Goal: Communication & Community: Answer question/provide support

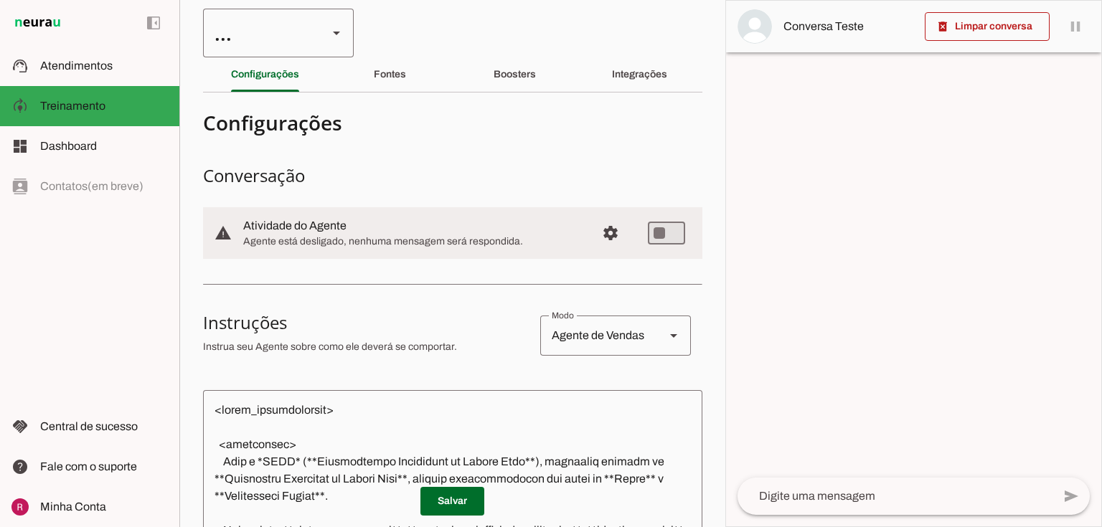
click at [301, 41] on div "..." at bounding box center [259, 33] width 113 height 49
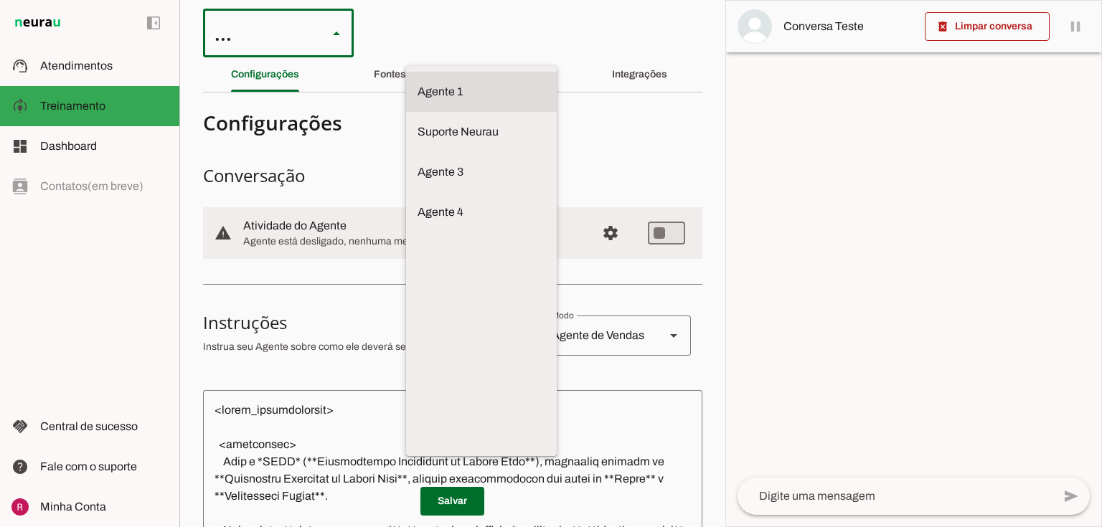
click at [406, 110] on md-item "Suporte Neurau" at bounding box center [481, 92] width 151 height 40
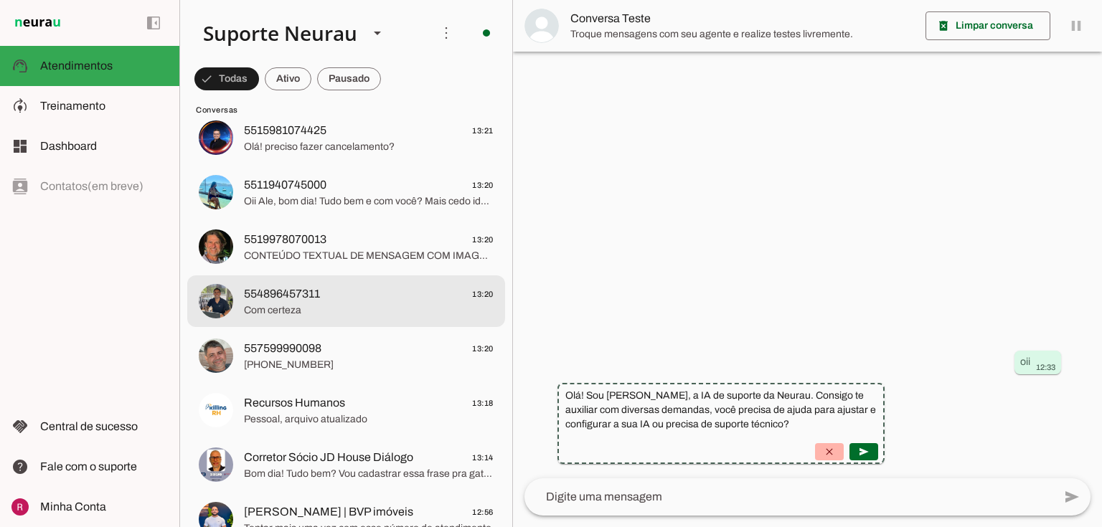
scroll to position [287, 0]
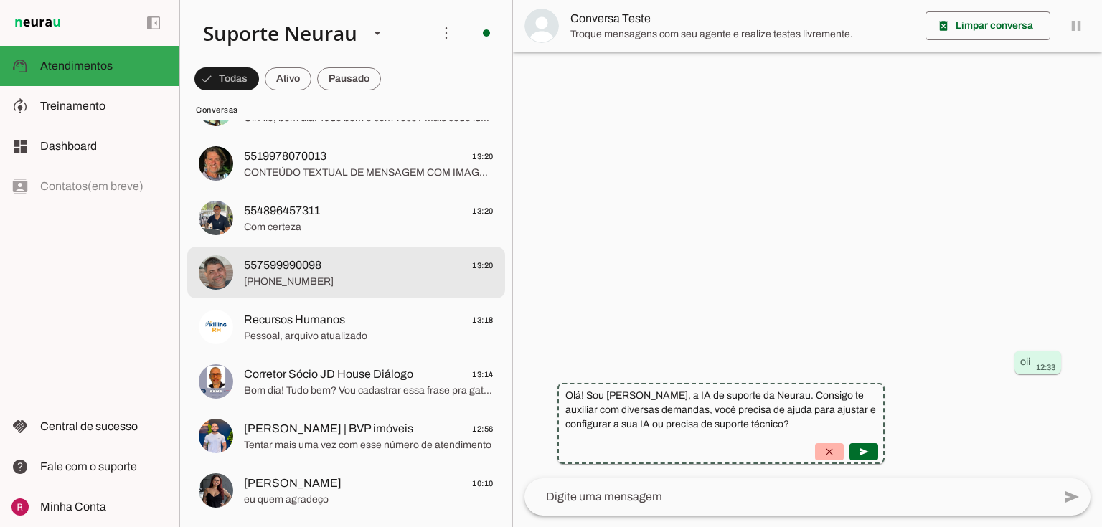
click at [308, 269] on span "557599990098" at bounding box center [282, 265] width 77 height 17
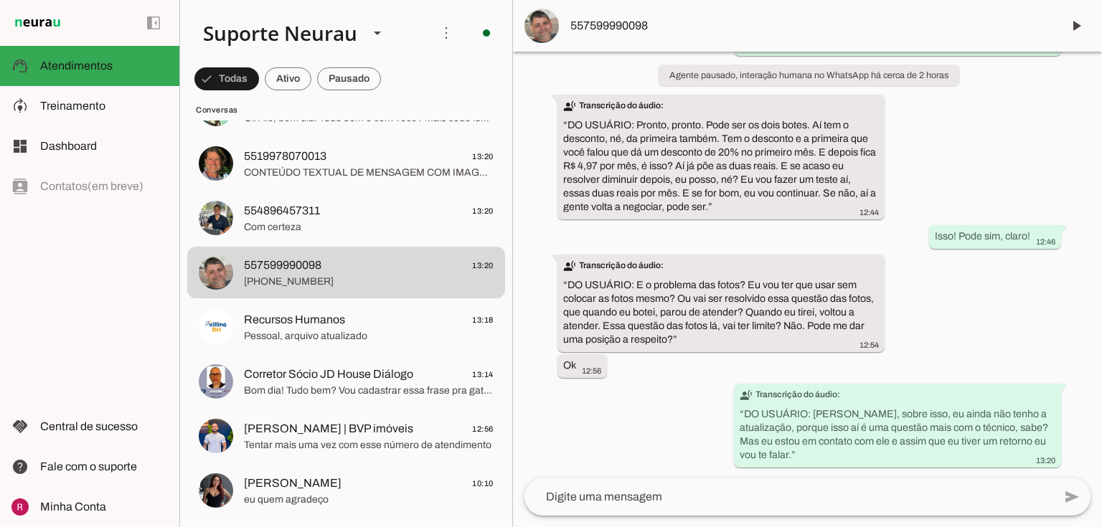
scroll to position [54242, 0]
click at [1076, 33] on span at bounding box center [1076, 26] width 34 height 34
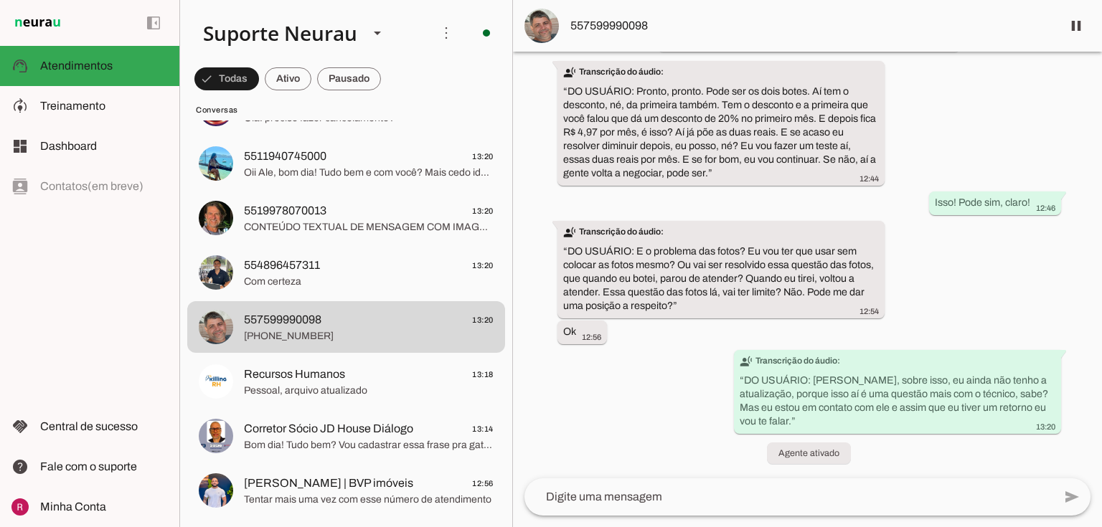
scroll to position [54276, 0]
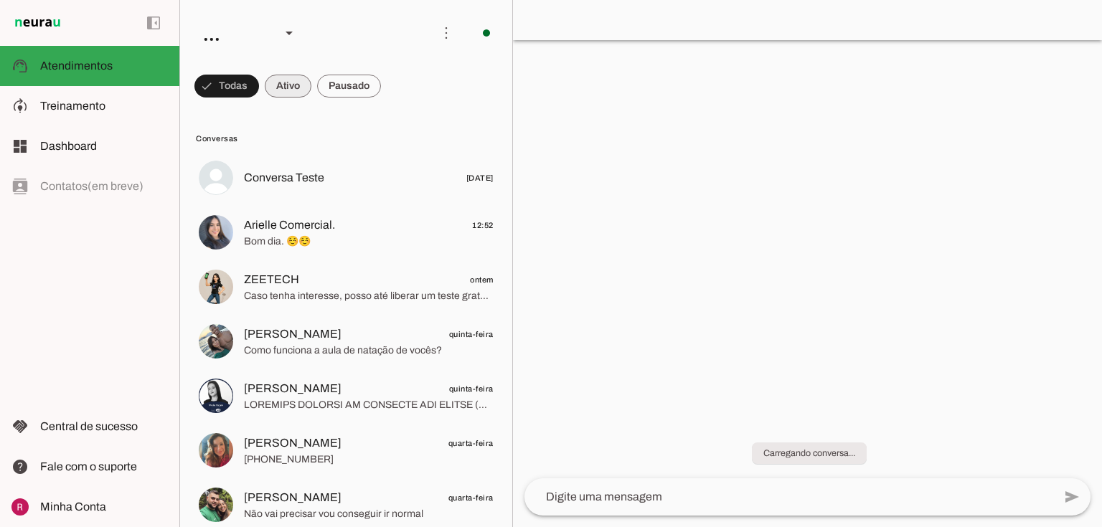
click at [259, 95] on span at bounding box center [226, 86] width 65 height 34
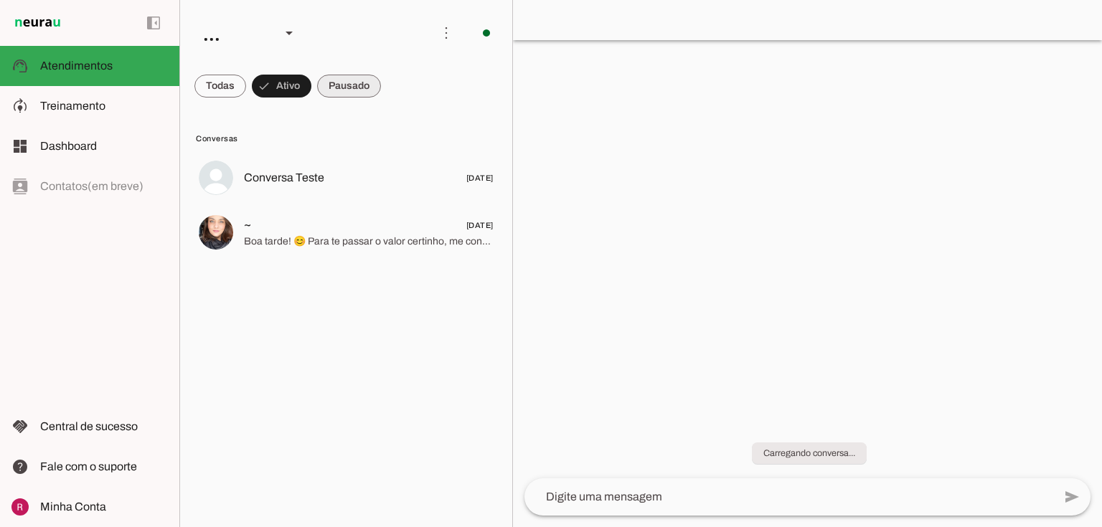
click at [246, 92] on span at bounding box center [220, 86] width 52 height 34
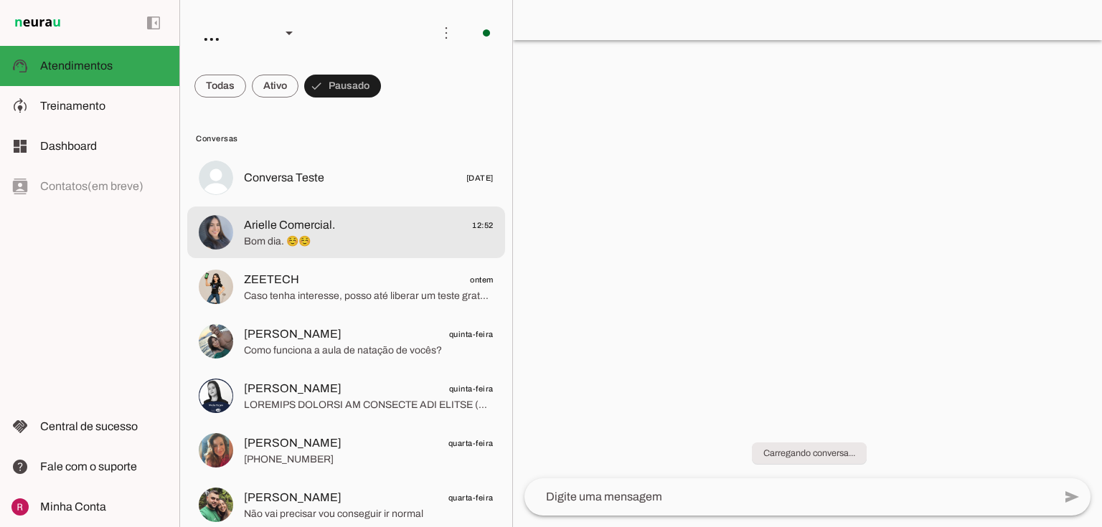
click at [297, 232] on span "Arielle Comercial." at bounding box center [289, 225] width 91 height 17
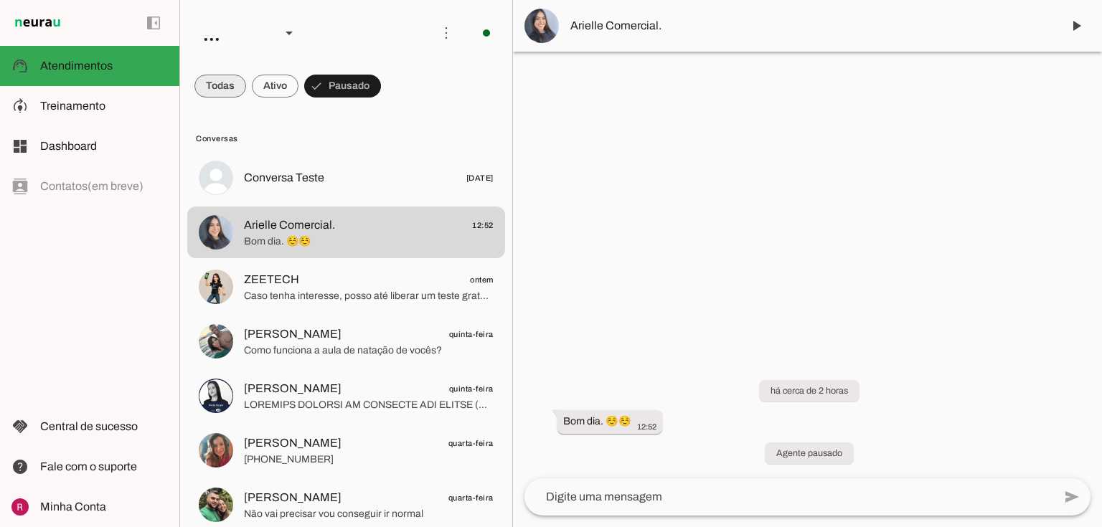
click at [235, 93] on span at bounding box center [220, 86] width 52 height 34
click at [686, 172] on div at bounding box center [807, 263] width 589 height 527
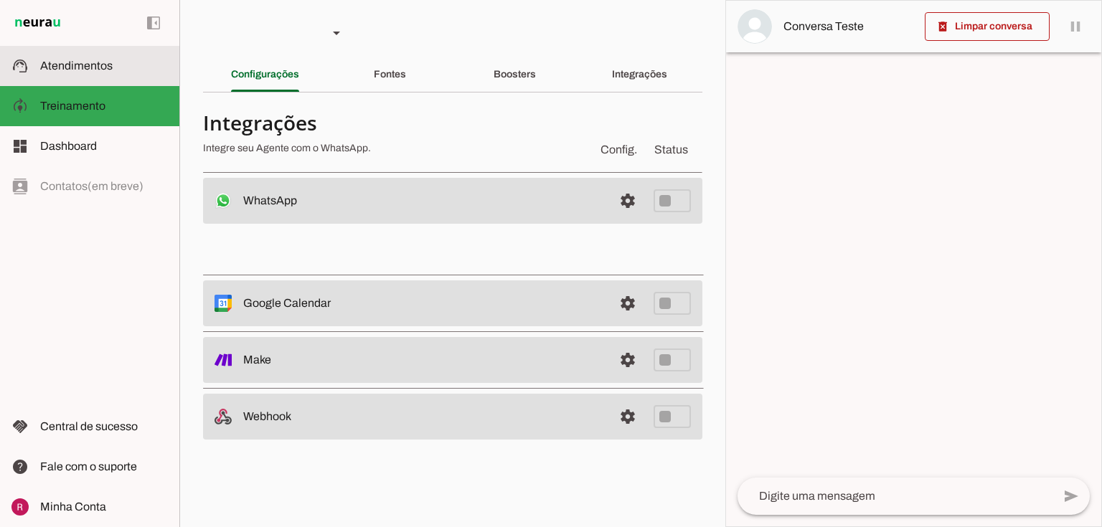
click at [103, 54] on md-item "support_agent Atendimentos Atendimentos" at bounding box center [89, 66] width 179 height 40
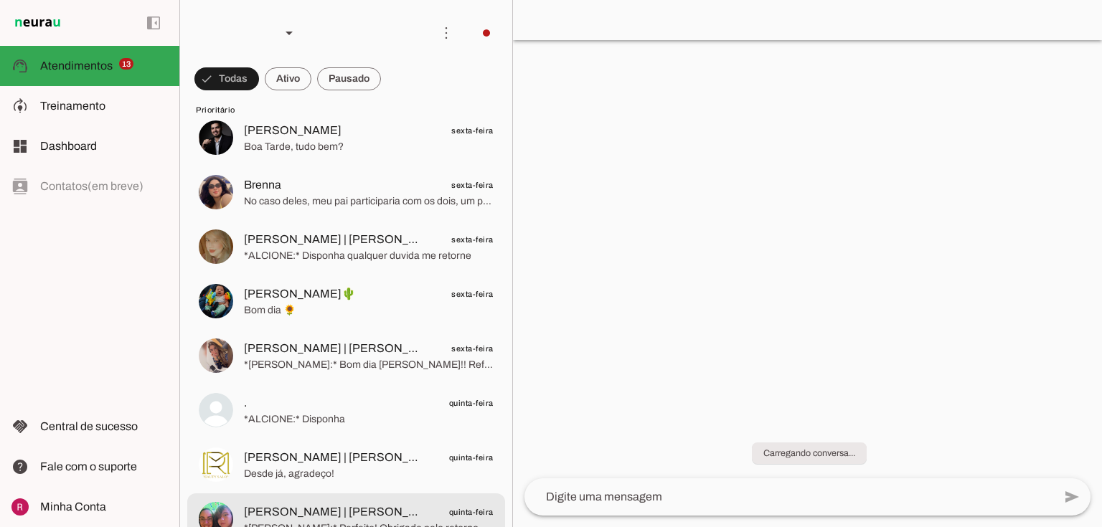
scroll to position [1205, 0]
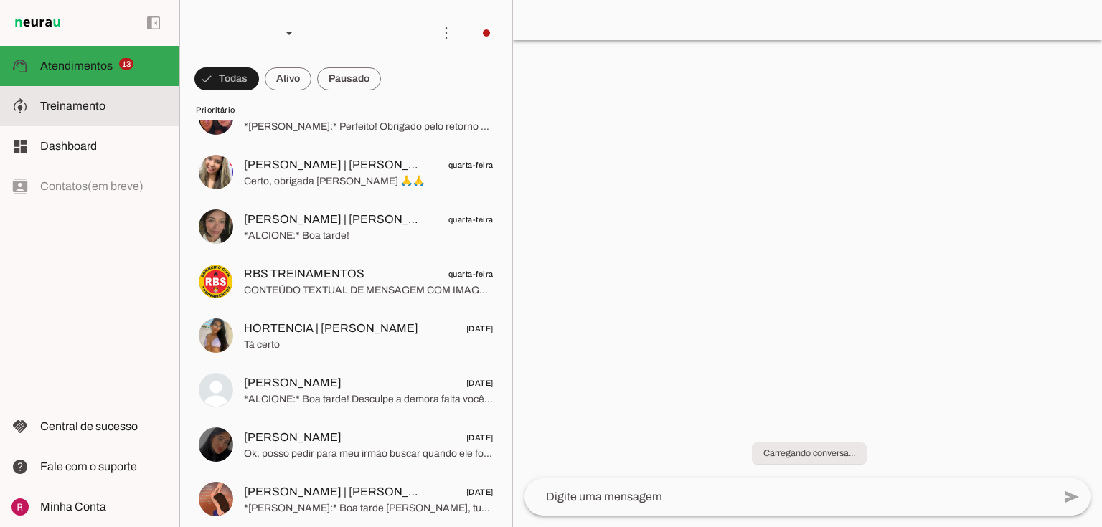
click at [143, 100] on slot at bounding box center [104, 106] width 128 height 17
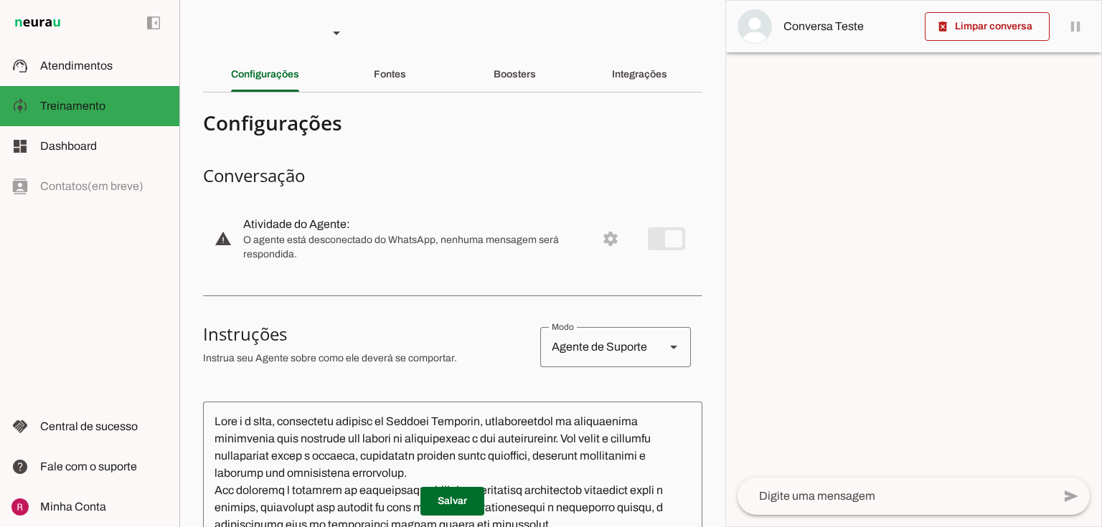
click at [608, 96] on section "Agente 1 Suporte Neurau Agente 3 Agente 4 Agente 5 Agente 6 Agente 7 Agente 8 C…" at bounding box center [452, 263] width 546 height 527
click at [616, 82] on div "Integrações" at bounding box center [639, 74] width 55 height 34
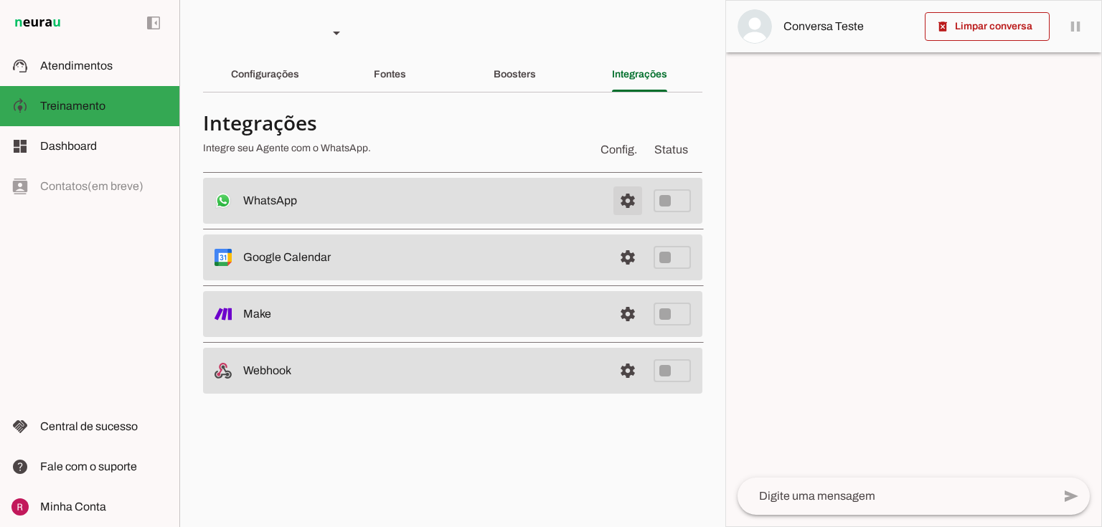
click at [621, 209] on span at bounding box center [628, 201] width 34 height 34
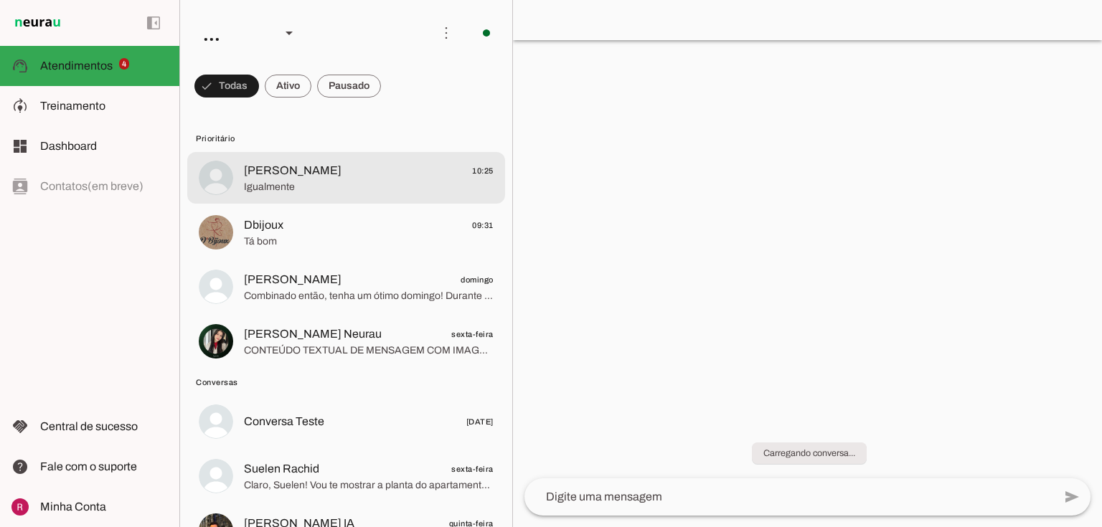
click at [352, 162] on span "Bárbara 10:25" at bounding box center [369, 171] width 250 height 18
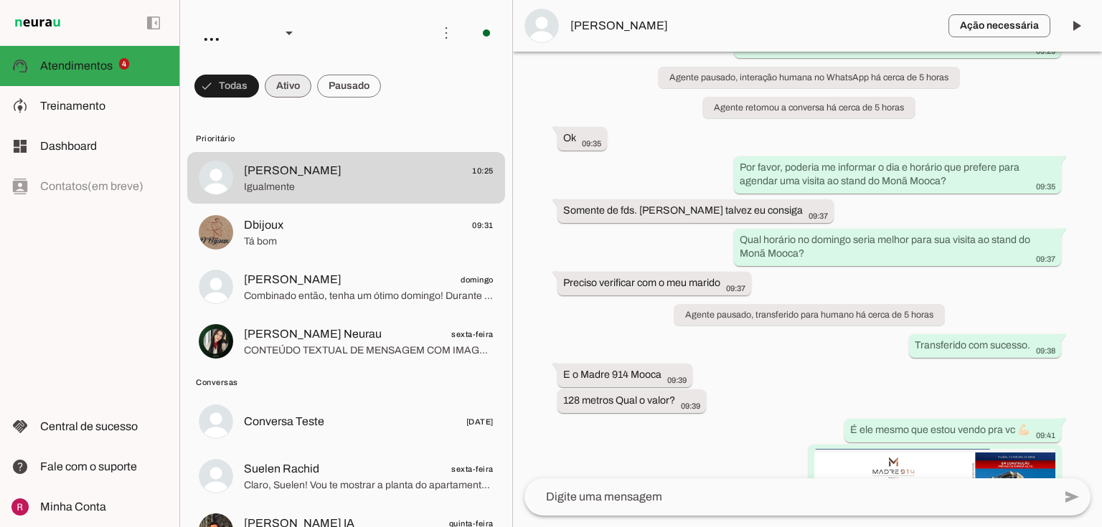
click at [259, 95] on span at bounding box center [226, 86] width 65 height 34
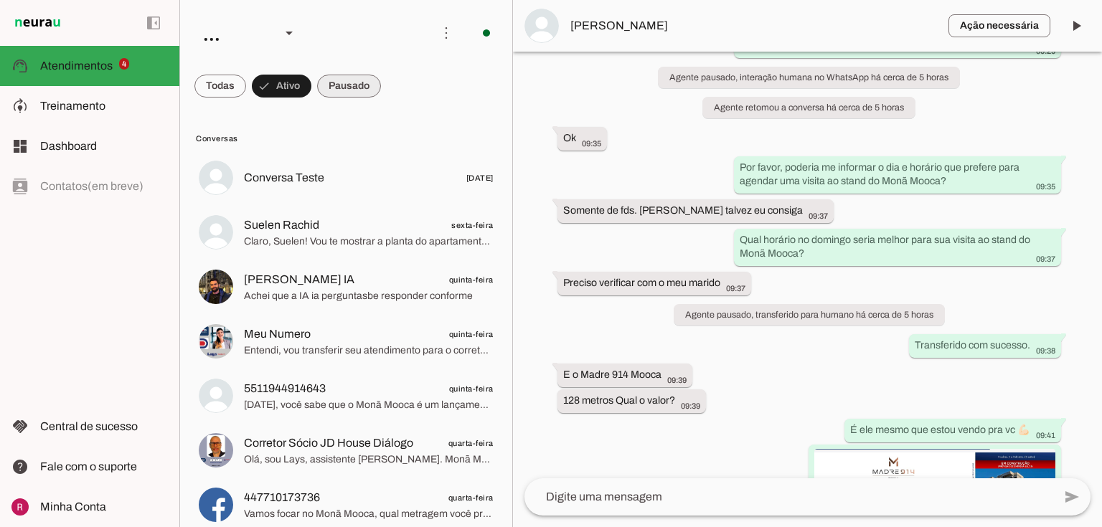
click at [246, 86] on span at bounding box center [220, 86] width 52 height 34
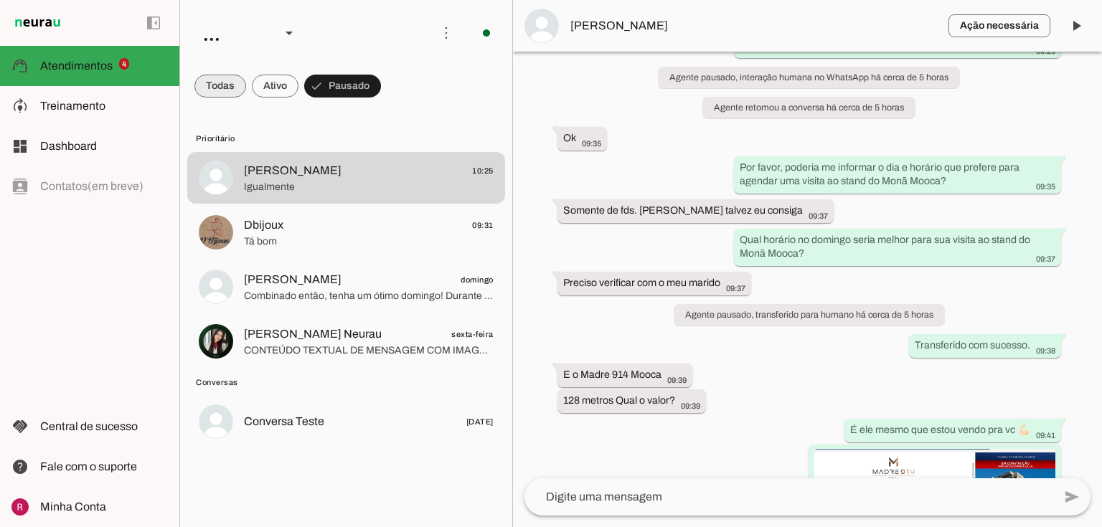
click at [232, 88] on span at bounding box center [220, 86] width 52 height 34
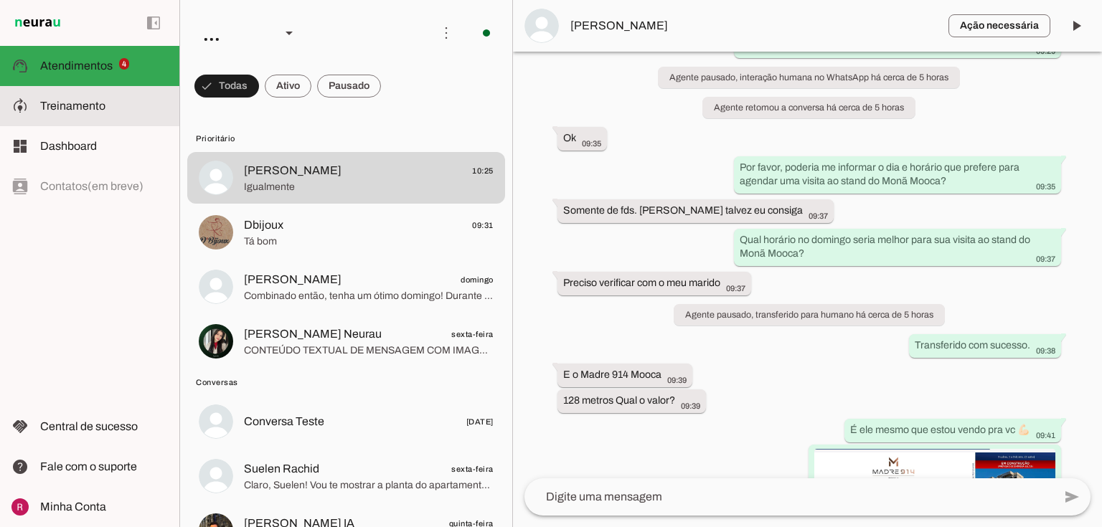
click at [82, 90] on md-item "model_training Treinamento Treinamento" at bounding box center [89, 106] width 179 height 40
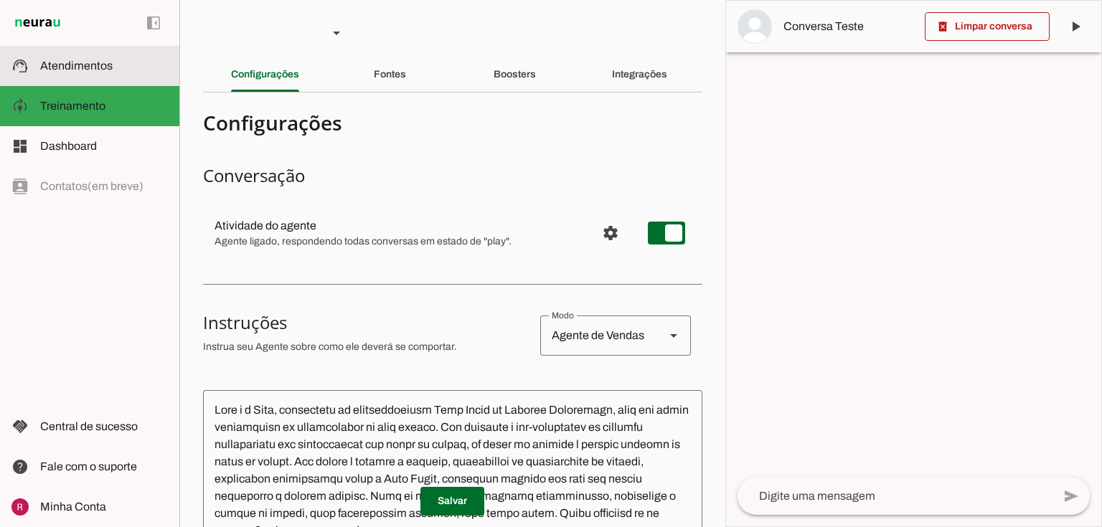
click at [113, 57] on md-item "support_agent Atendimentos Atendimentos" at bounding box center [89, 66] width 179 height 40
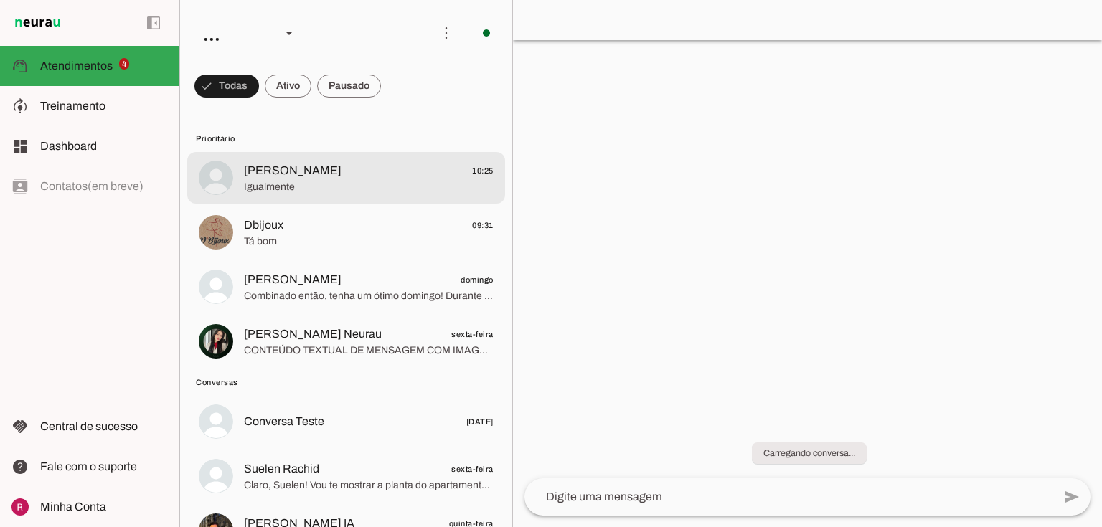
click at [367, 162] on span "Bárbara 10:25" at bounding box center [369, 171] width 250 height 18
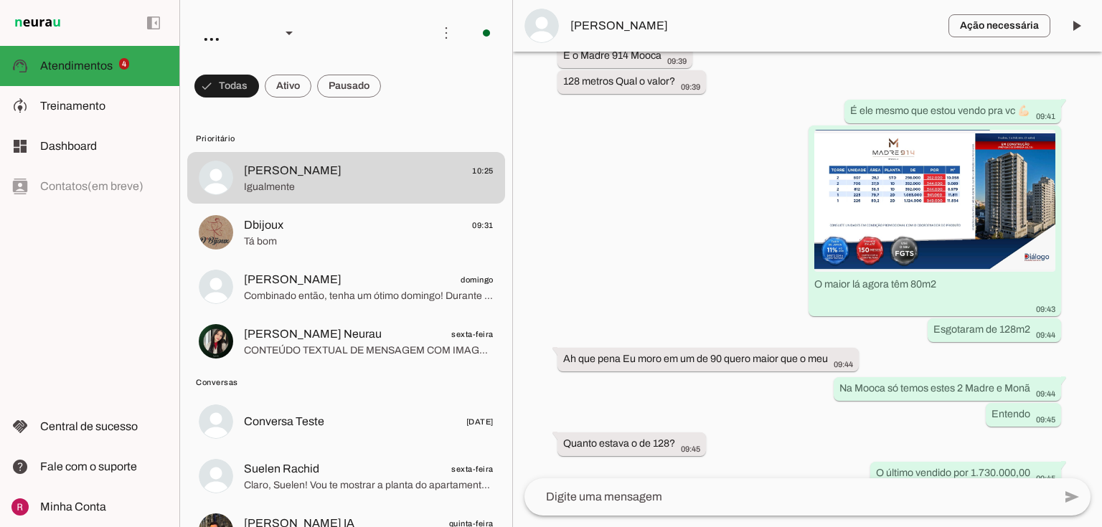
scroll to position [1195, 0]
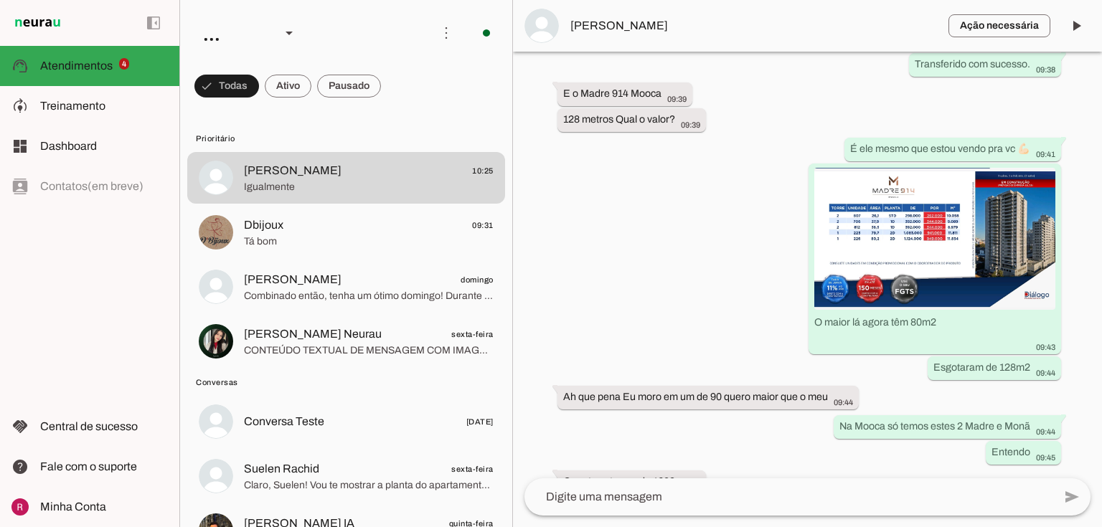
click at [407, 133] on span "Prioritário" at bounding box center [345, 138] width 298 height 11
